Goal: Transaction & Acquisition: Purchase product/service

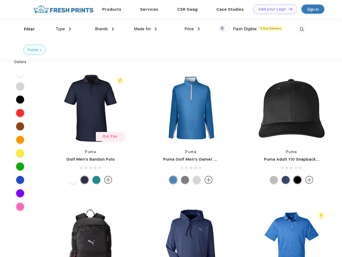
click at [273, 9] on link "Add your Logo Design Tool" at bounding box center [275, 9] width 44 height 9
click at [0, 0] on div "Design Tool" at bounding box center [0, 0] width 0 height 0
click at [288, 9] on link "Add your Logo Design Tool" at bounding box center [275, 9] width 44 height 9
click at [26, 29] on div "Filter" at bounding box center [29, 29] width 11 height 6
click at [63, 29] on span "Type" at bounding box center [59, 29] width 9 height 5
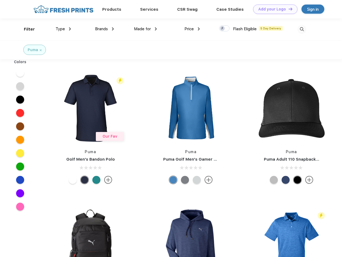
click at [104, 29] on span "Brands" at bounding box center [101, 29] width 13 height 5
click at [145, 29] on span "Made for" at bounding box center [142, 29] width 17 height 5
click at [192, 29] on span "Price" at bounding box center [188, 29] width 9 height 5
click at [224, 29] on div at bounding box center [224, 28] width 10 height 6
click at [222, 29] on input "checkbox" at bounding box center [220, 26] width 3 height 3
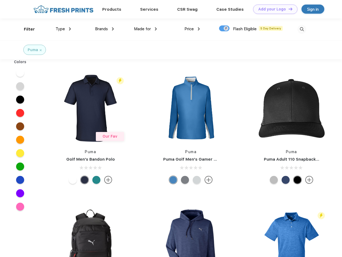
click at [301, 29] on img at bounding box center [301, 29] width 9 height 9
